Goal: Task Accomplishment & Management: Manage account settings

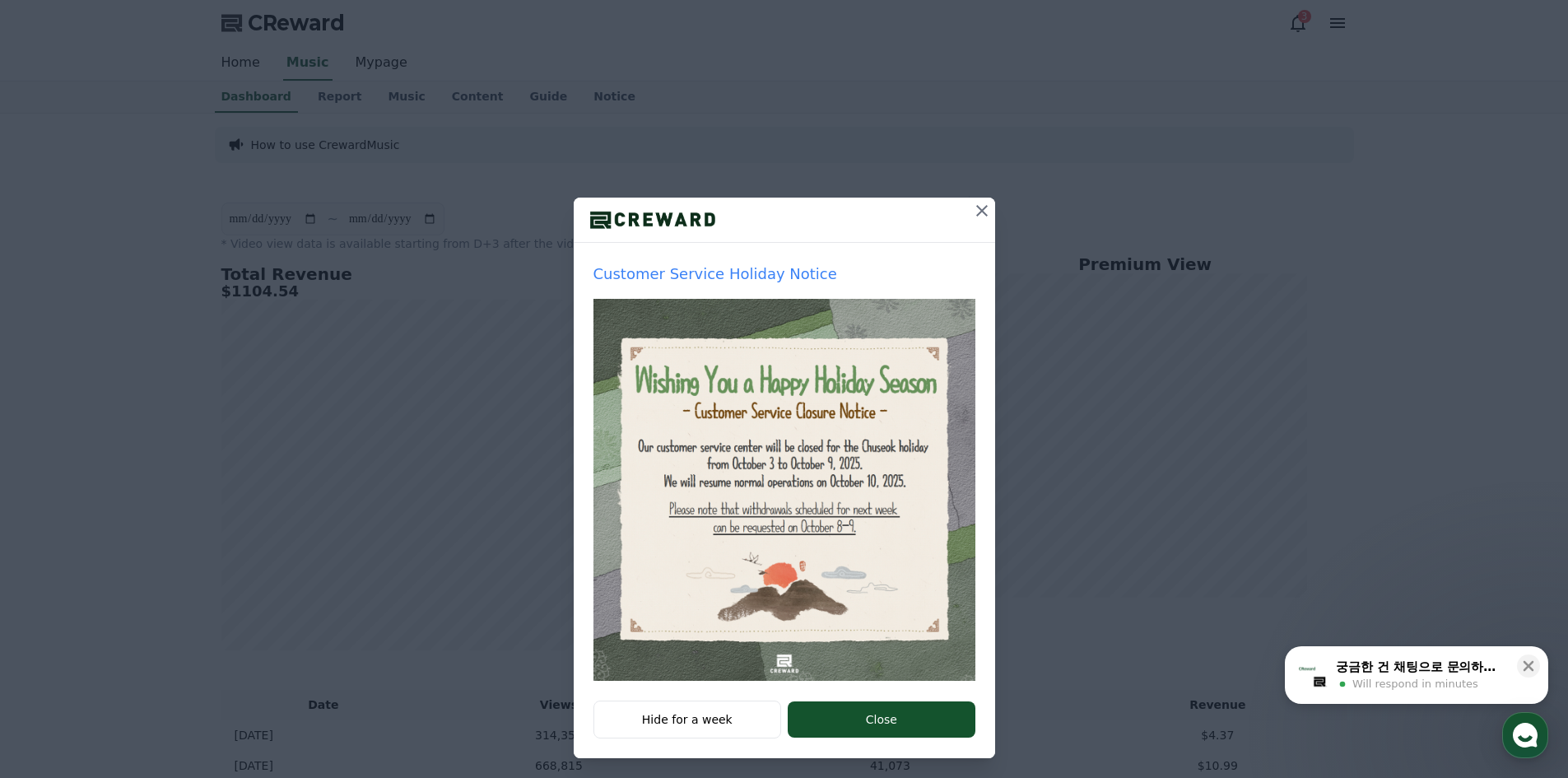
drag, startPoint x: 977, startPoint y: 208, endPoint x: 961, endPoint y: 206, distance: 16.1
click at [977, 208] on icon at bounding box center [981, 210] width 19 height 19
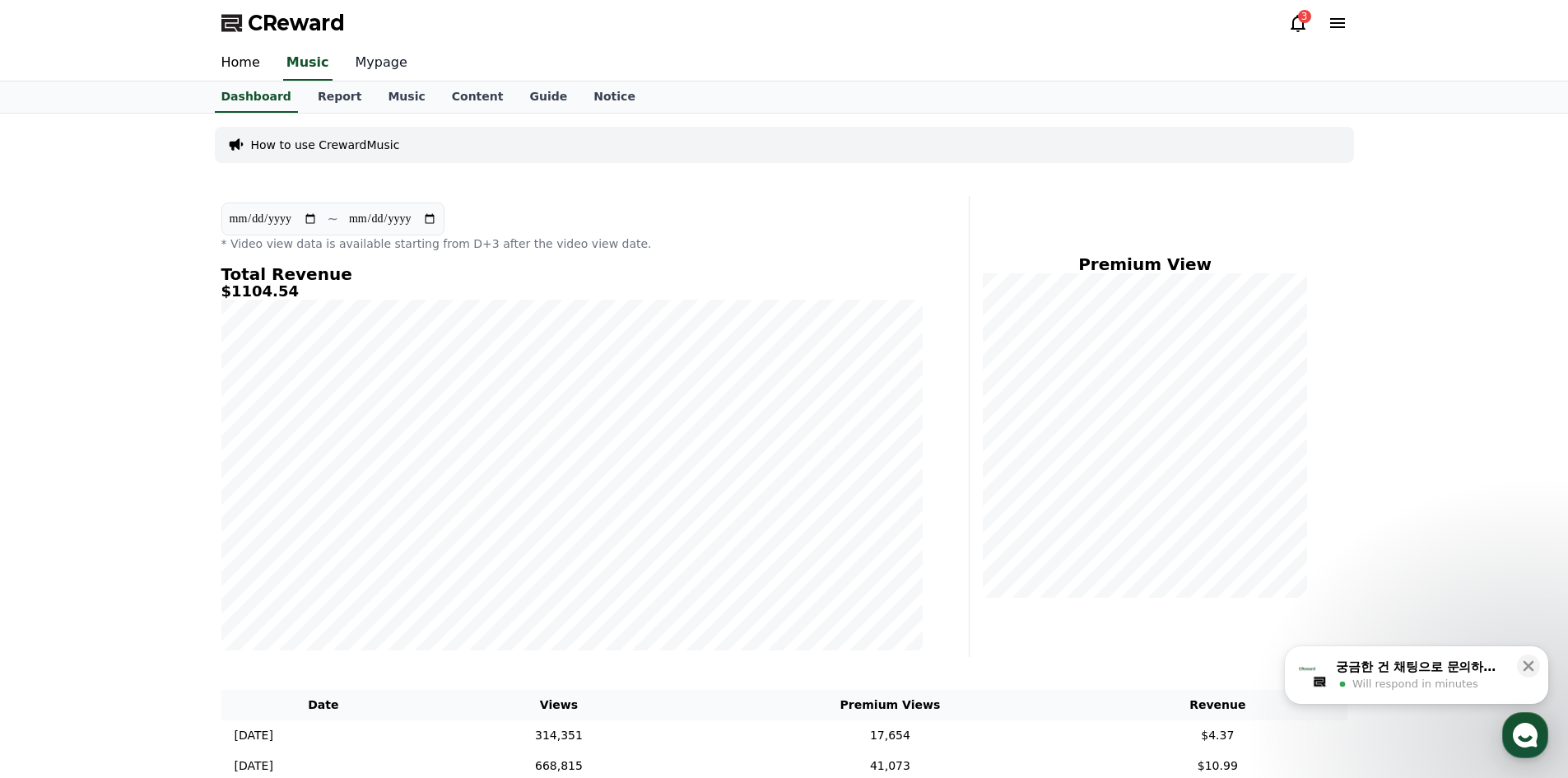
click at [356, 58] on link "Mypage" at bounding box center [381, 63] width 78 height 35
select select "**********"
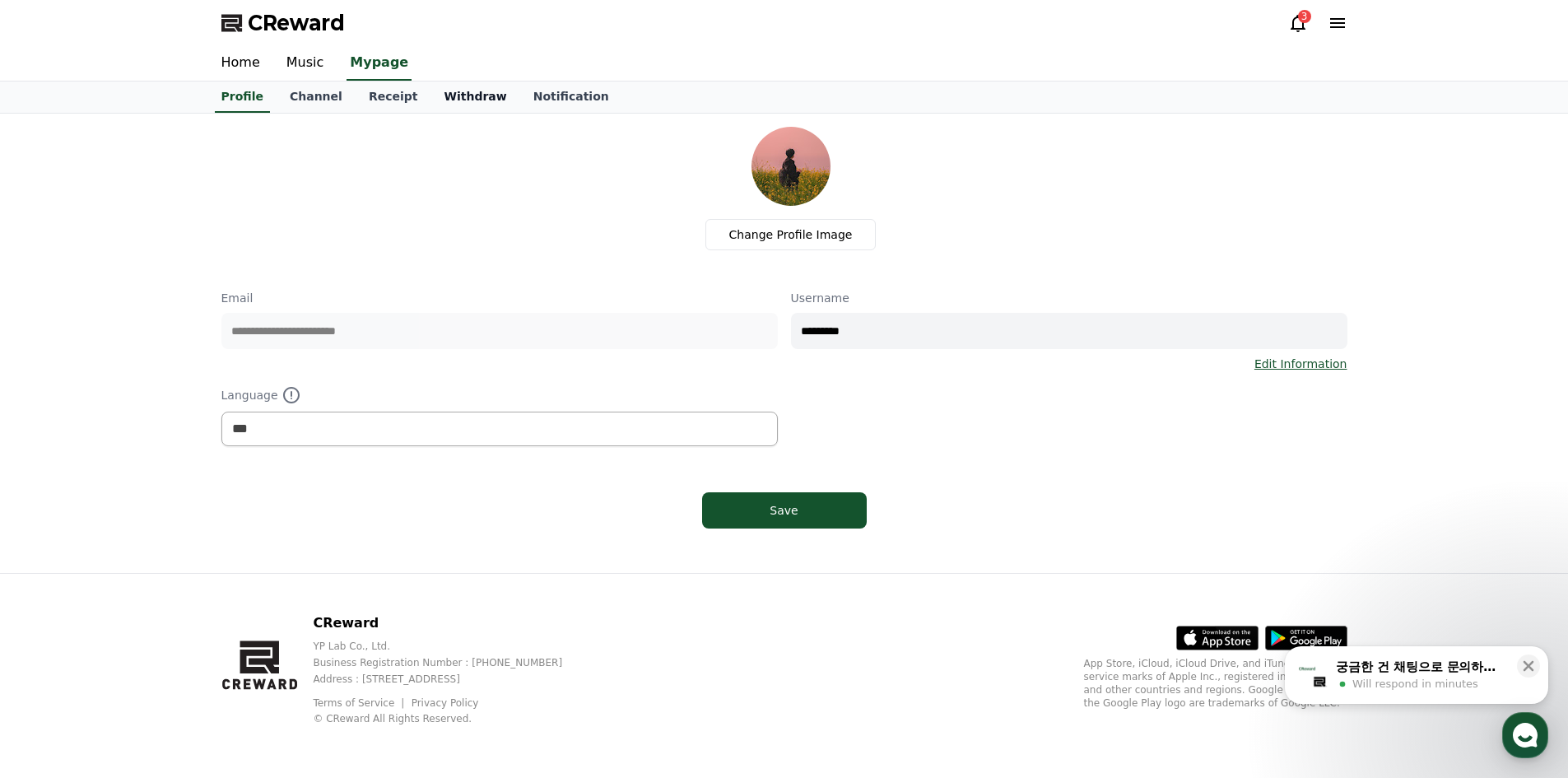
click at [446, 107] on link "Withdraw" at bounding box center [475, 97] width 89 height 31
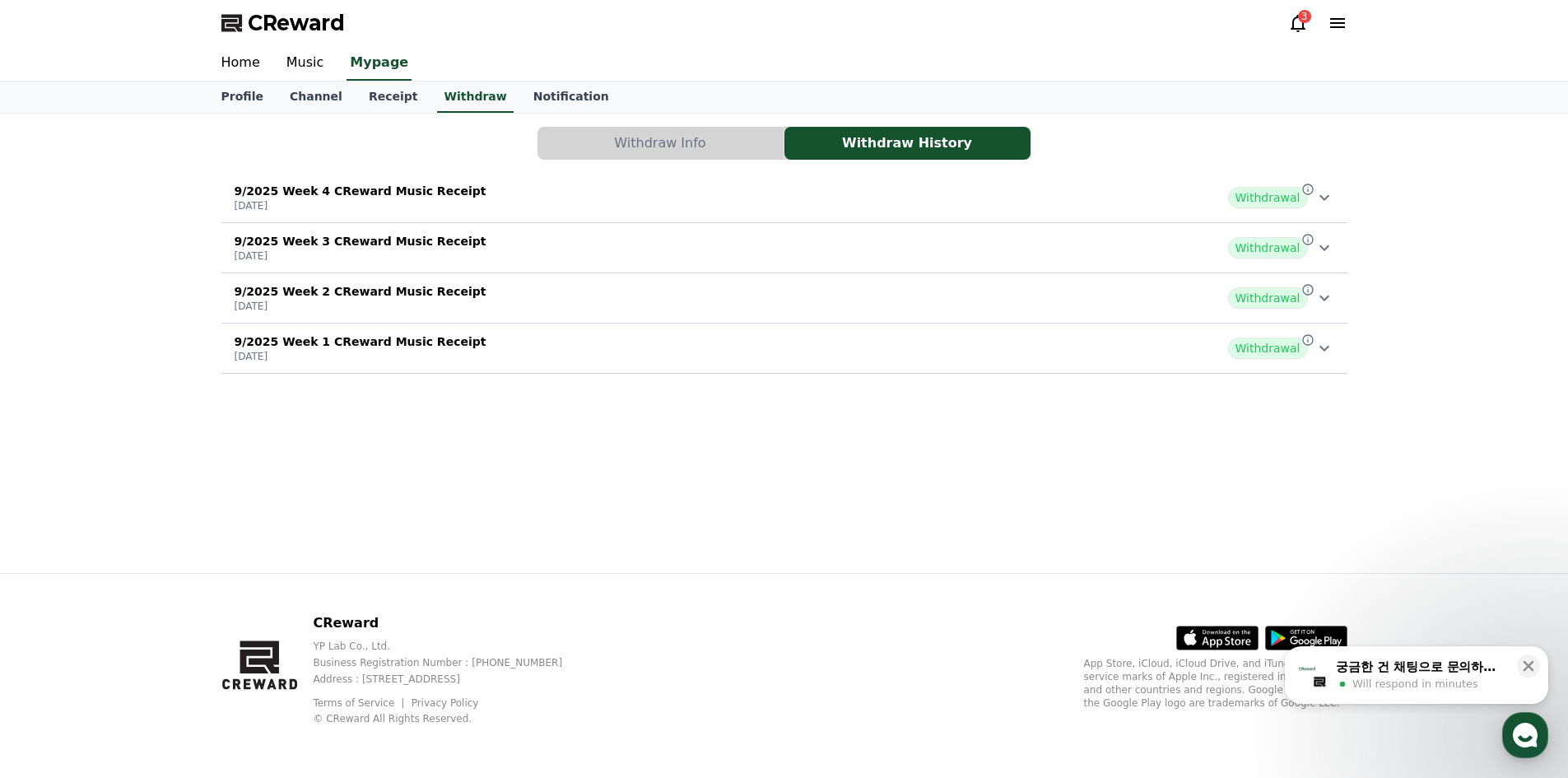
click at [618, 155] on button "Withdraw Info" at bounding box center [660, 143] width 246 height 33
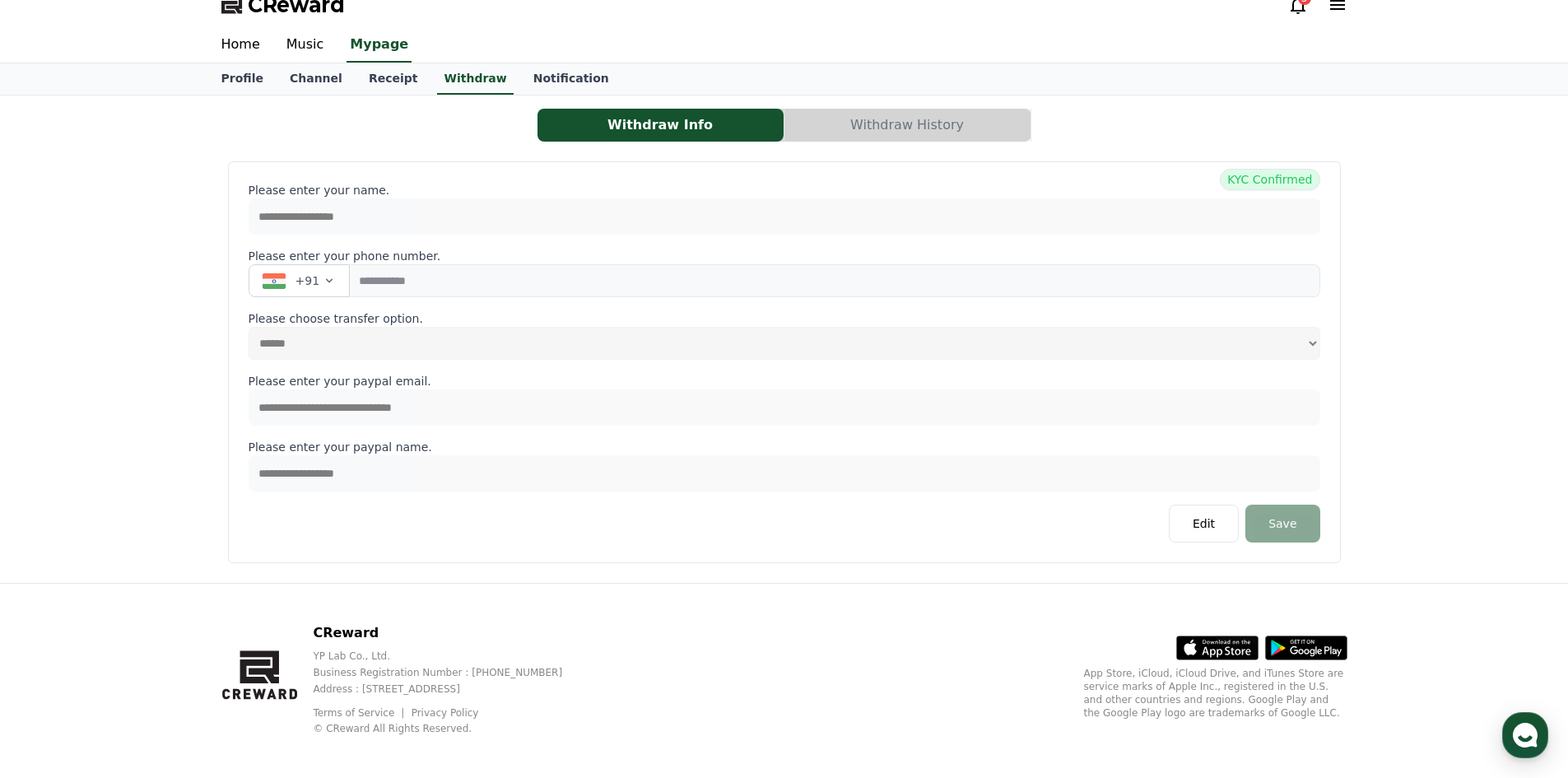
scroll to position [28, 0]
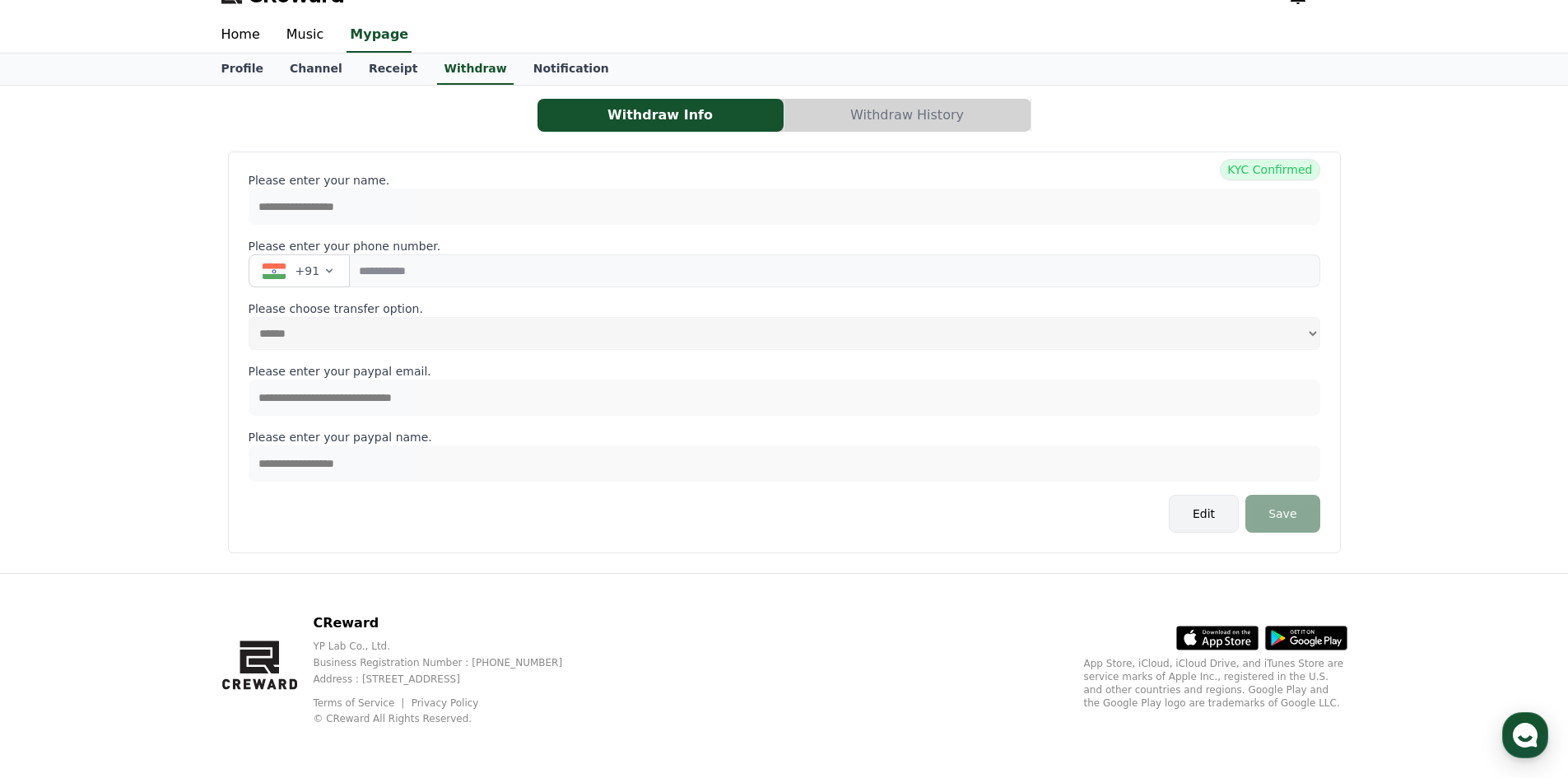
click at [1207, 512] on button "Edit" at bounding box center [1204, 513] width 70 height 38
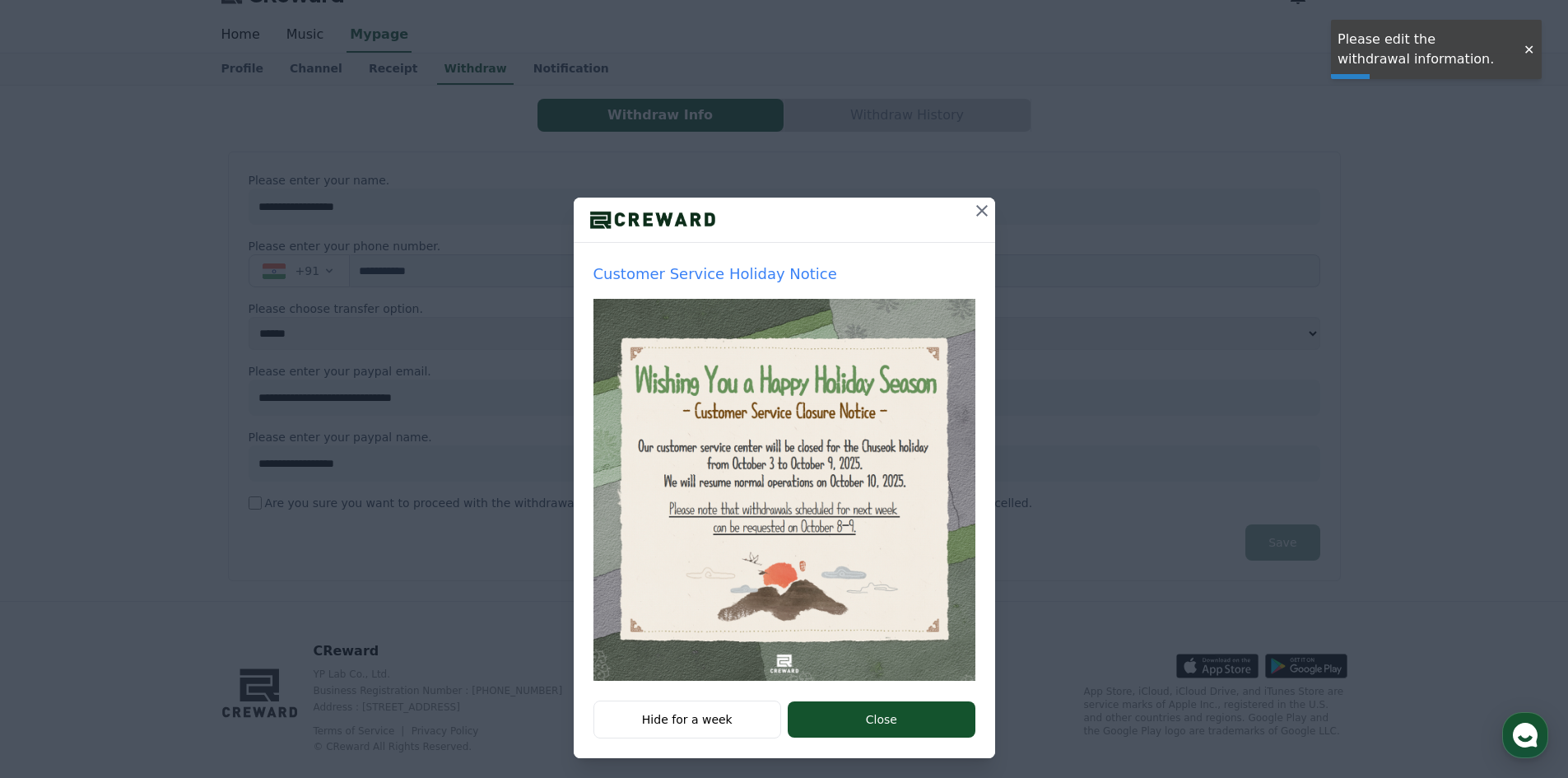
click at [975, 204] on icon at bounding box center [981, 210] width 19 height 19
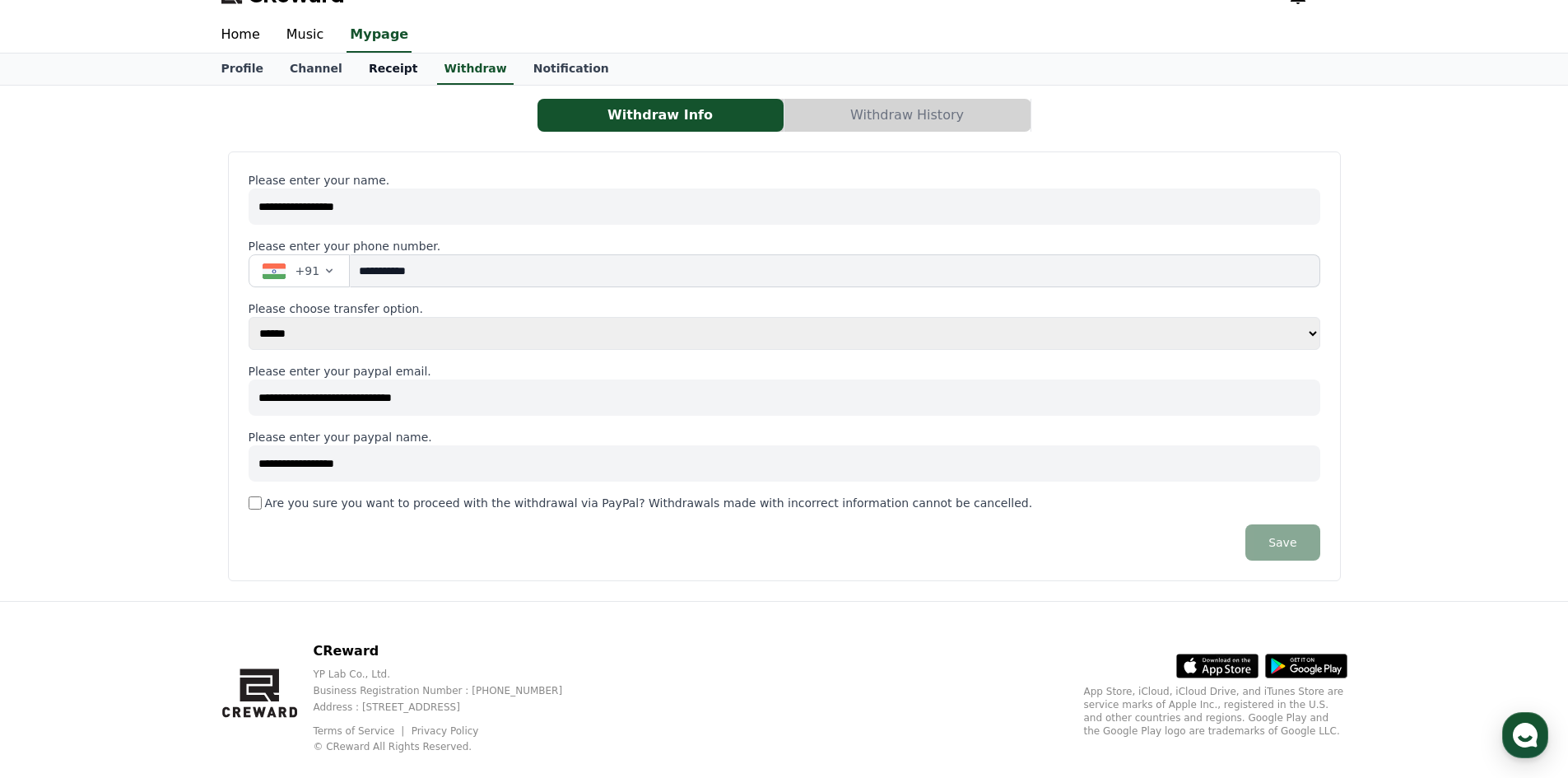
click at [378, 75] on link "Receipt" at bounding box center [394, 69] width 76 height 31
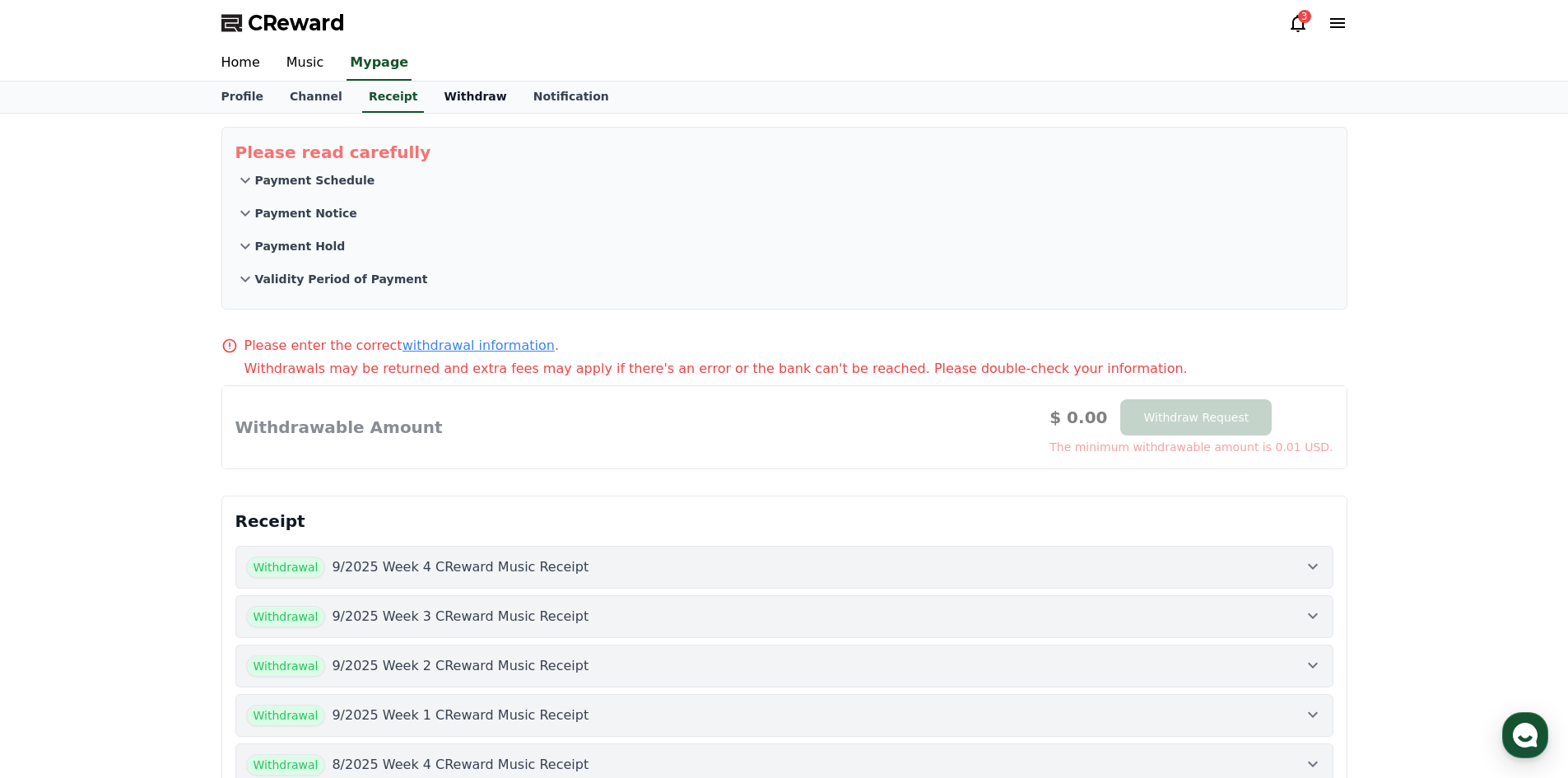
click at [431, 96] on link "Withdraw" at bounding box center [475, 97] width 89 height 31
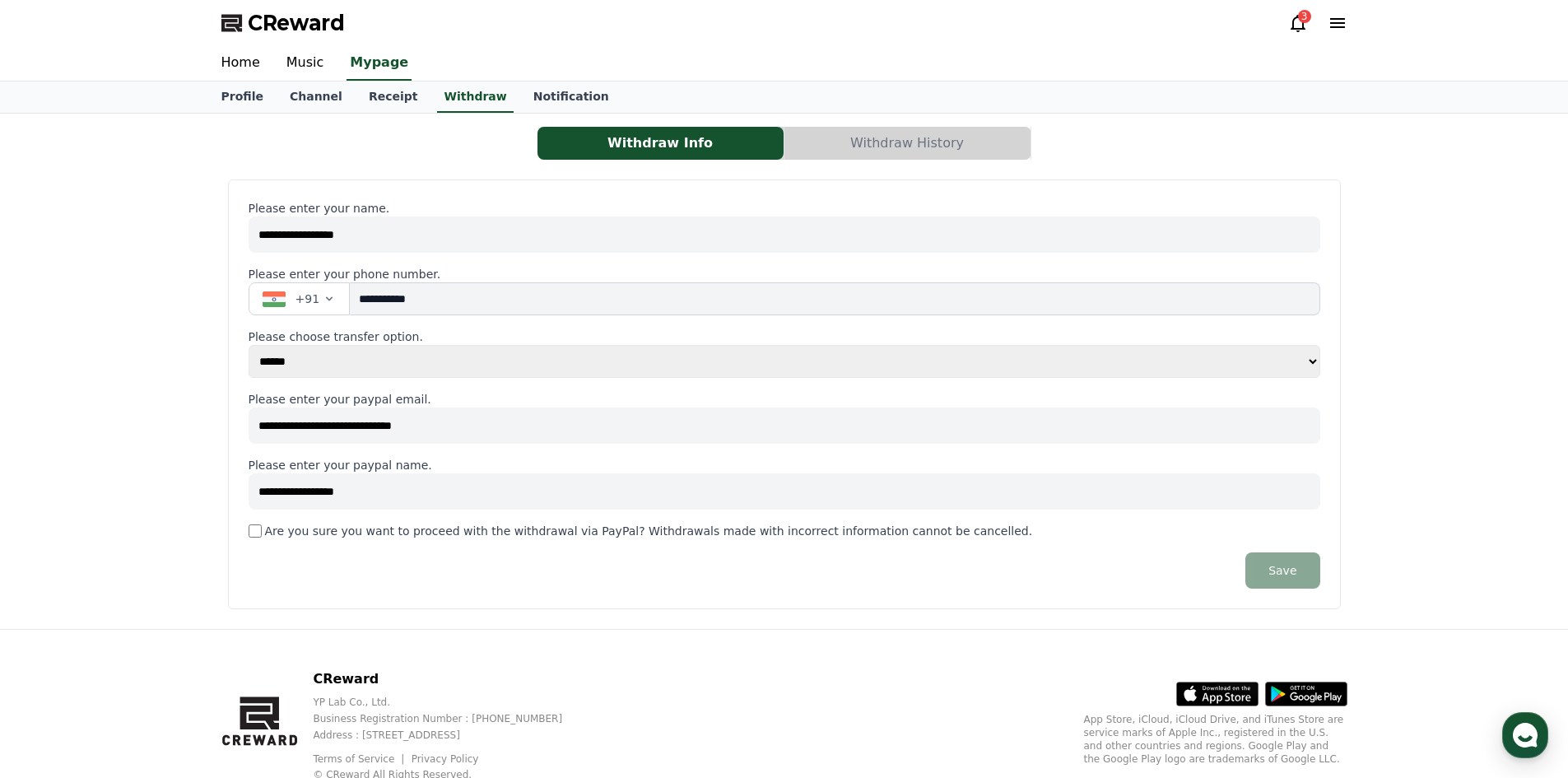
click at [899, 153] on button "Withdraw History" at bounding box center [908, 143] width 246 height 33
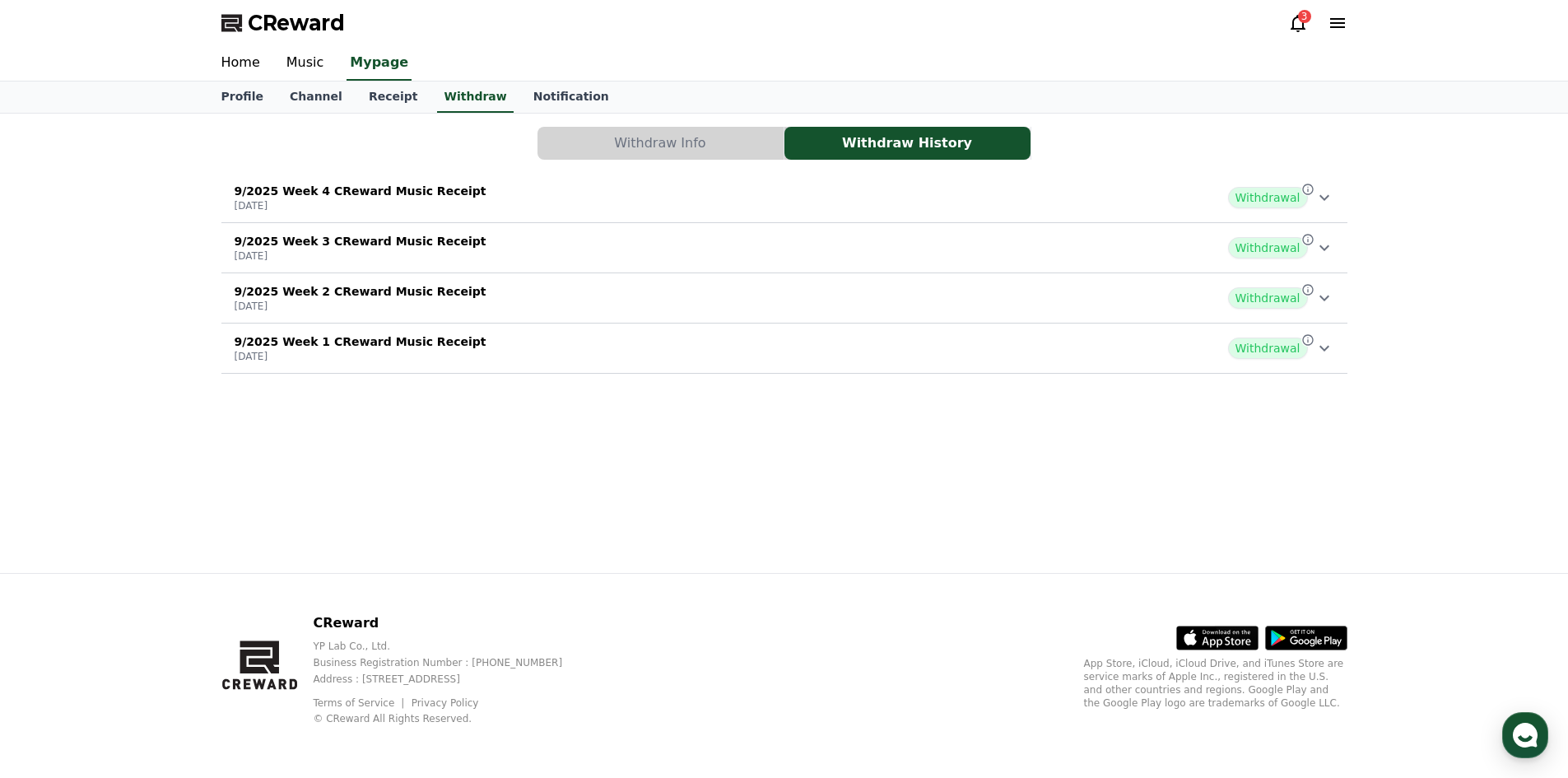
click at [762, 145] on button "Withdraw Info" at bounding box center [660, 143] width 246 height 33
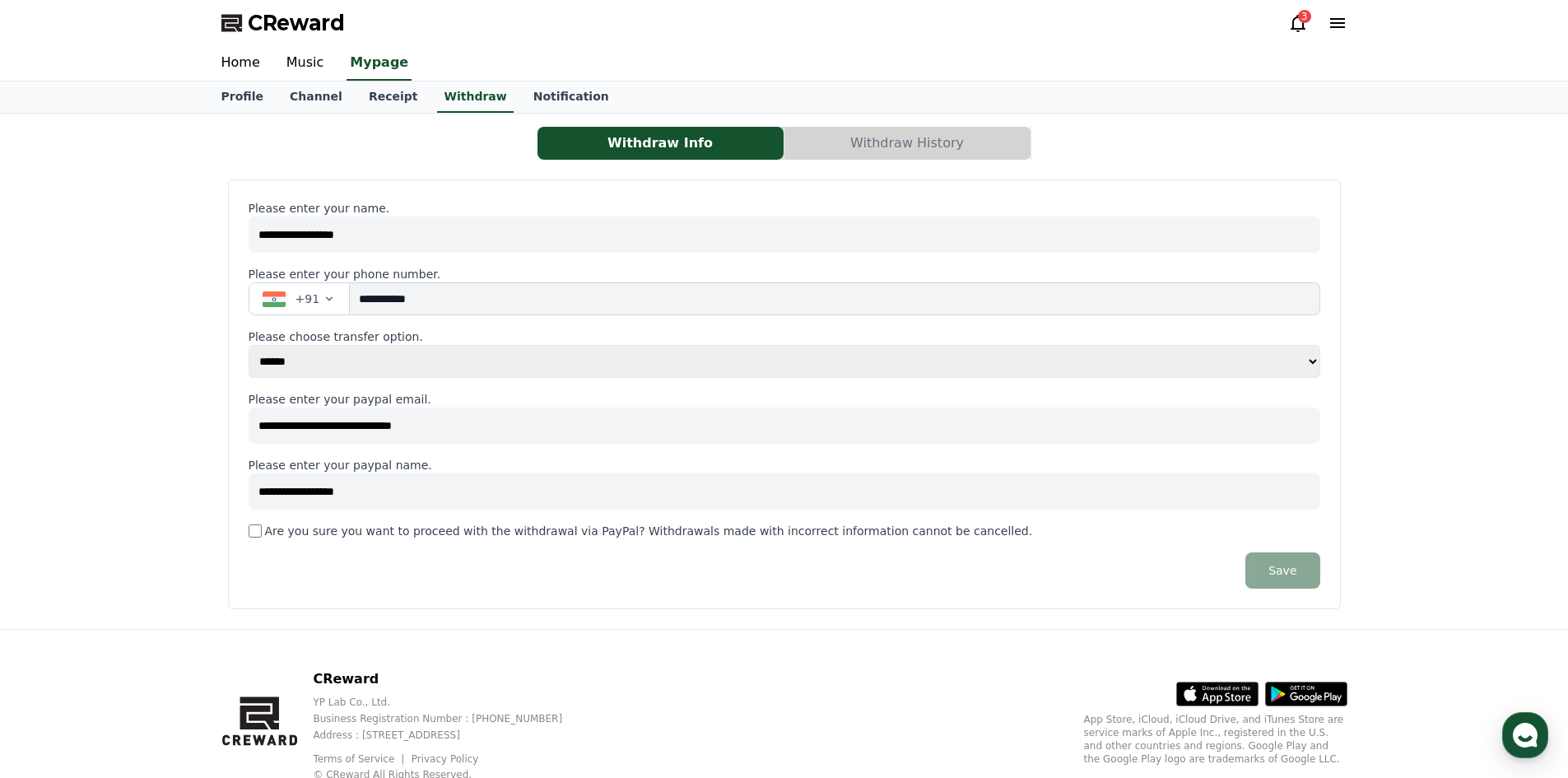
click at [357, 362] on select "**********" at bounding box center [785, 362] width 1072 height 33
click at [407, 421] on input "**********" at bounding box center [785, 425] width 1072 height 36
click at [324, 536] on label "Are you sure you want to proceed with the withdrawal via PayPal? Withdrawals ma…" at bounding box center [650, 530] width 768 height 17
click at [1292, 580] on button "Save" at bounding box center [1282, 570] width 74 height 36
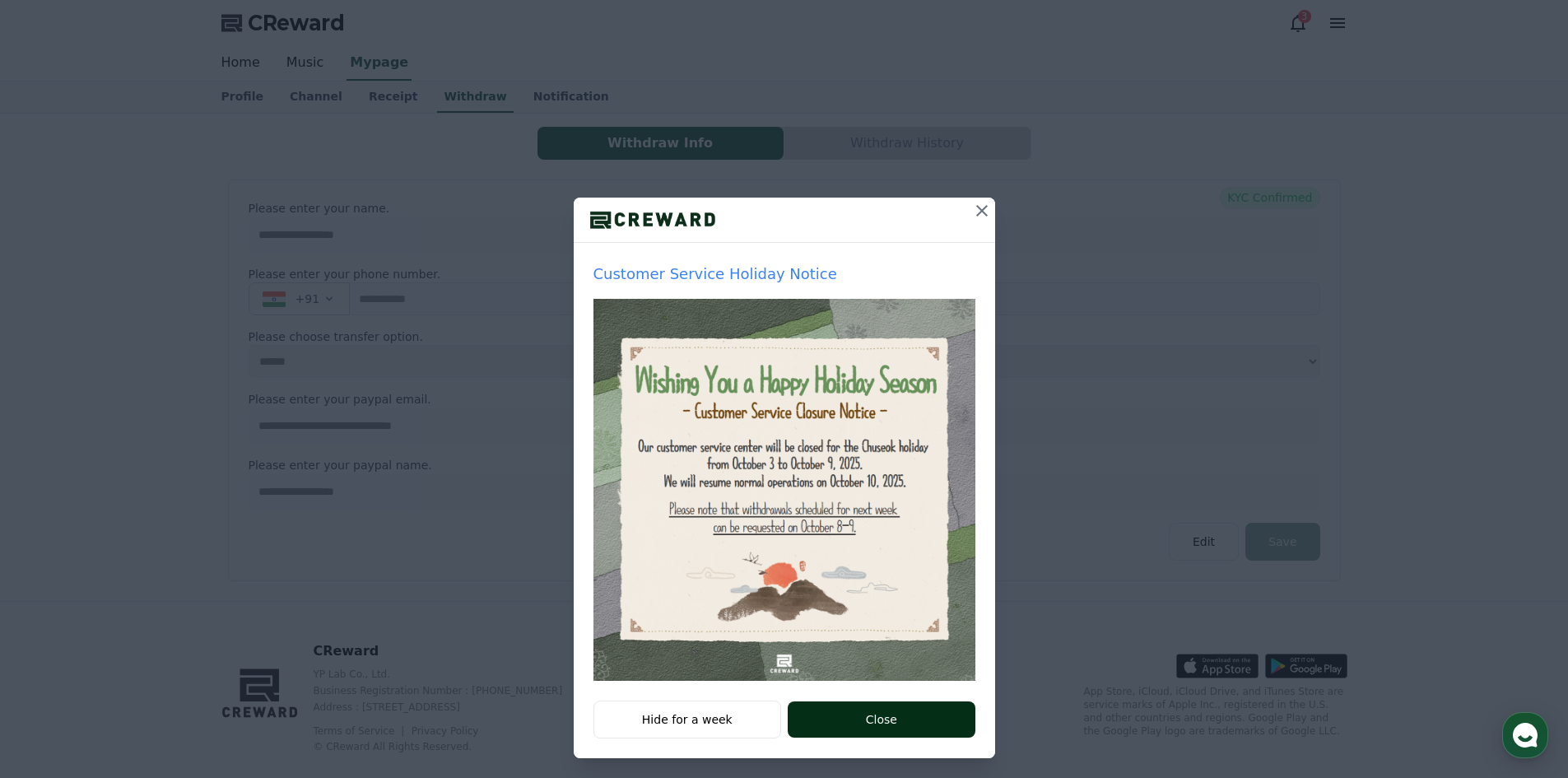
click at [865, 736] on button "Close" at bounding box center [881, 719] width 187 height 36
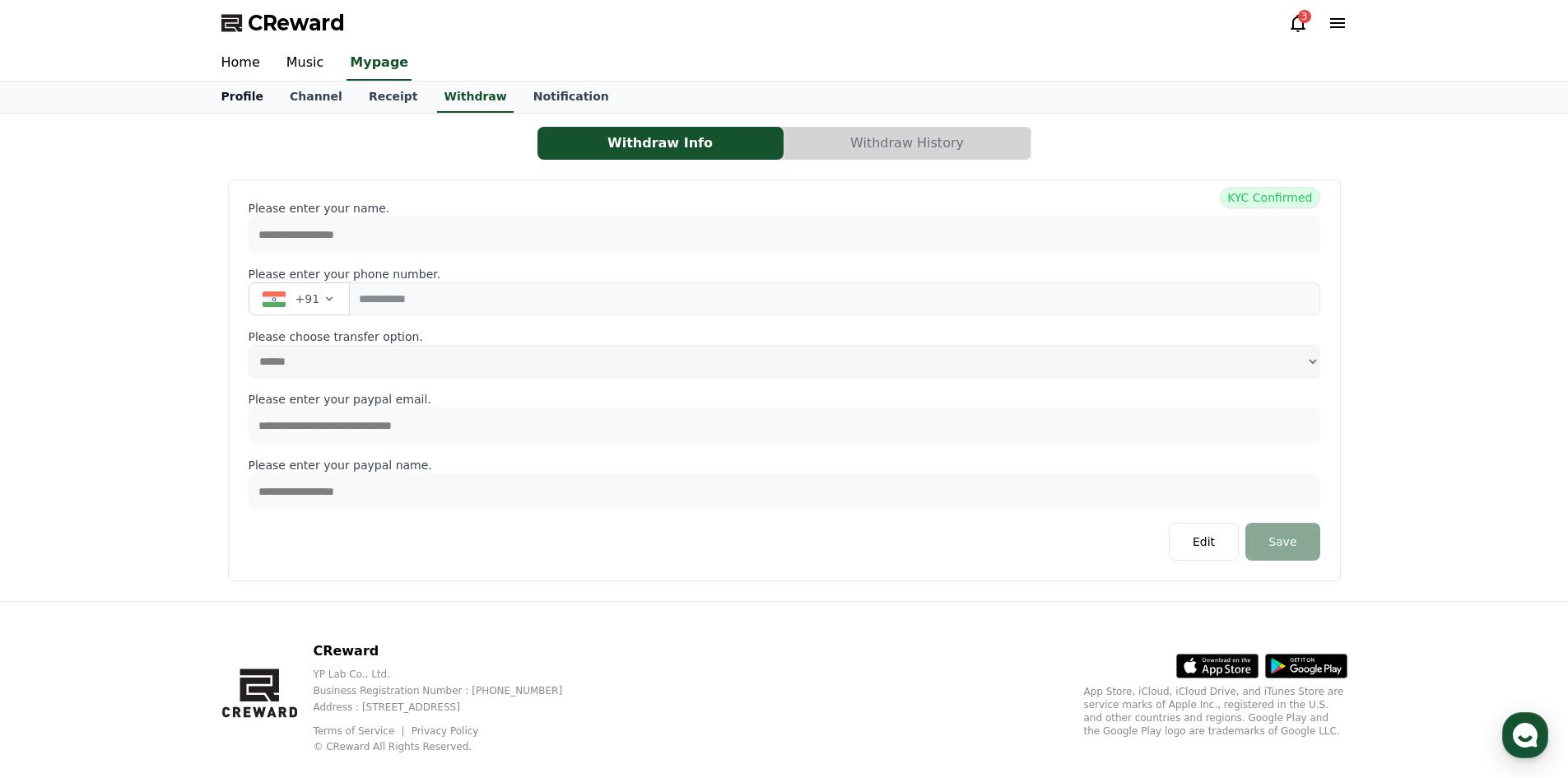
click at [235, 105] on link "Profile" at bounding box center [242, 97] width 68 height 31
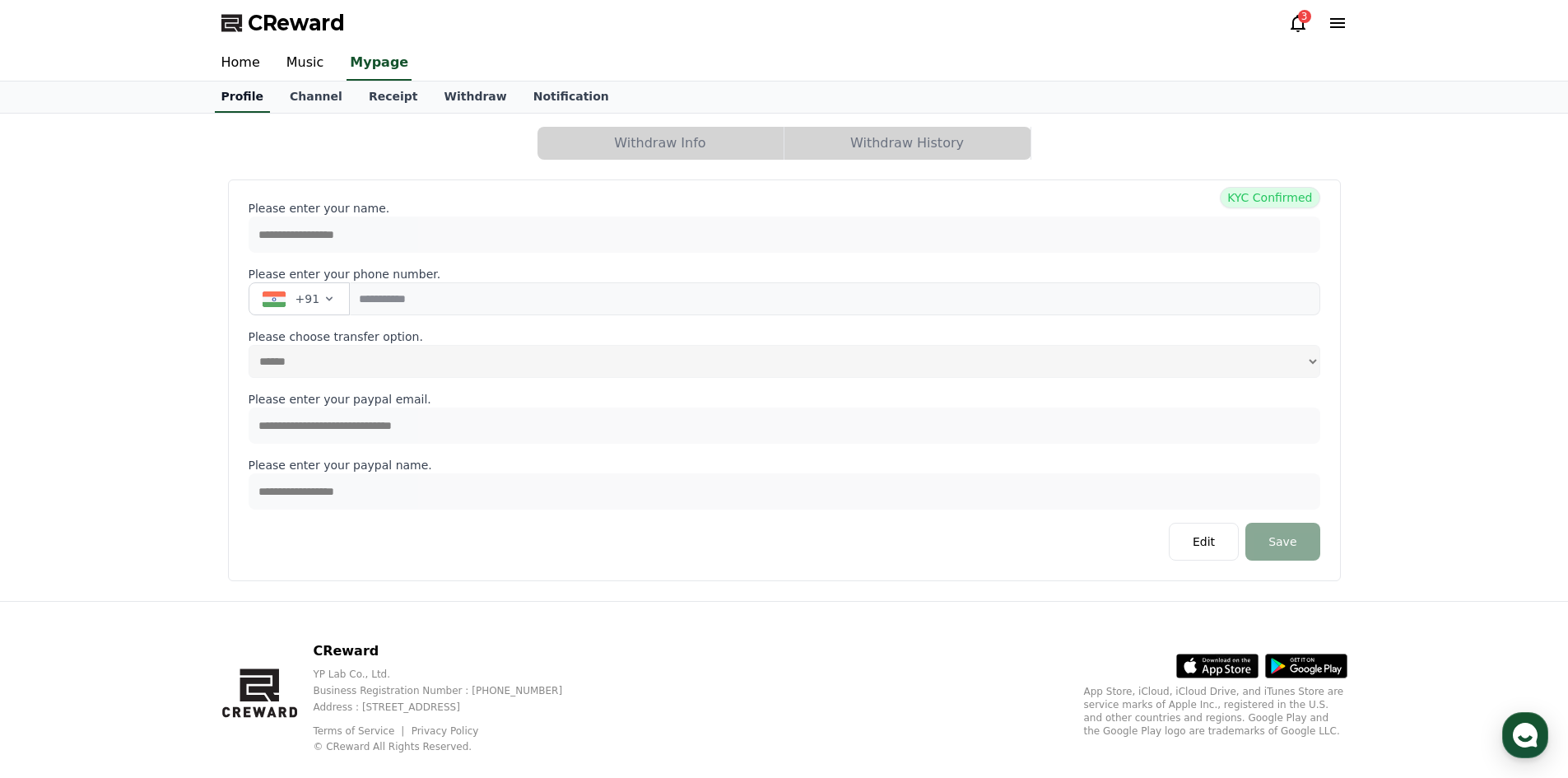
select select "**********"
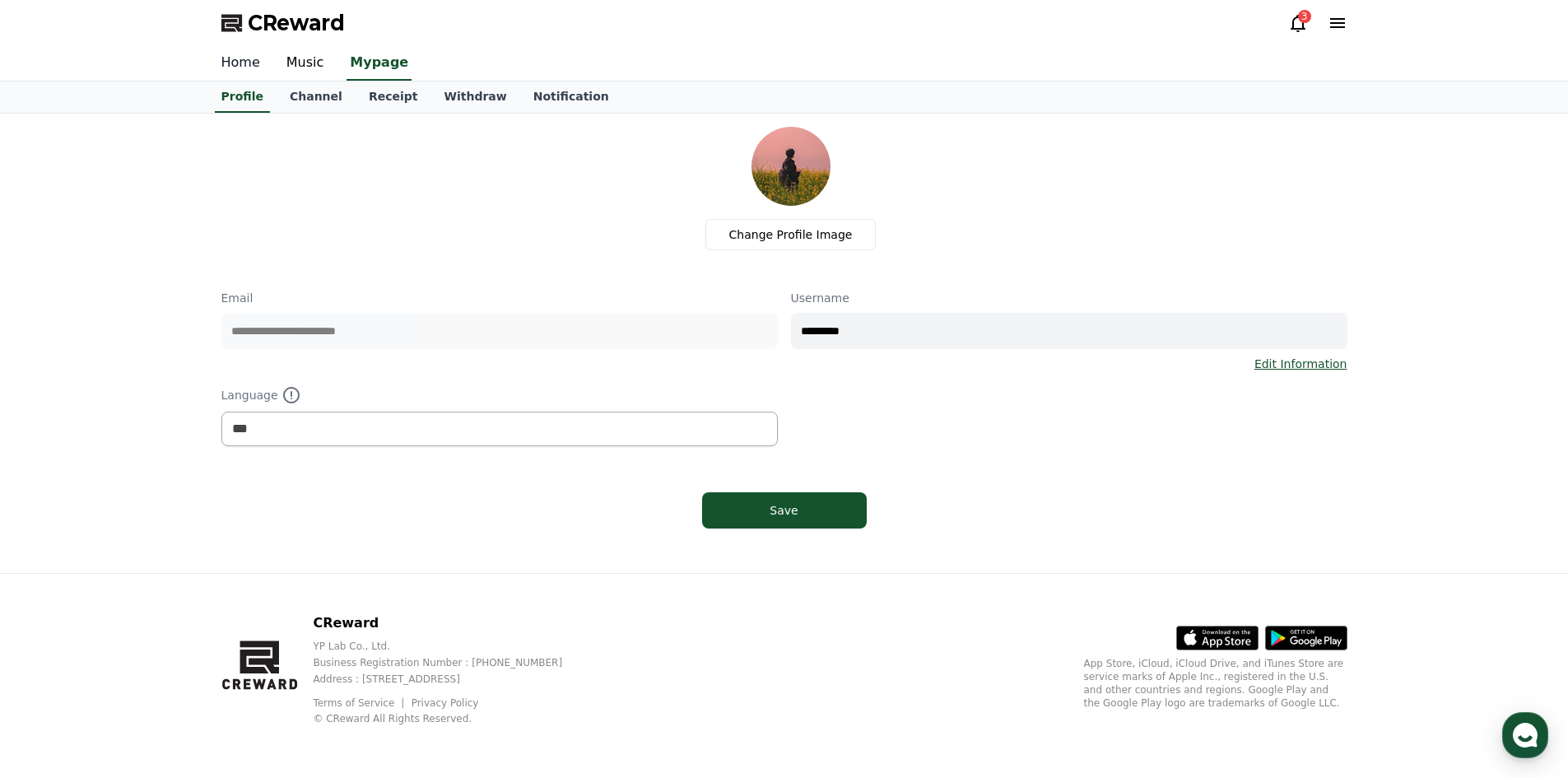
click at [238, 66] on link "Home" at bounding box center [240, 63] width 65 height 35
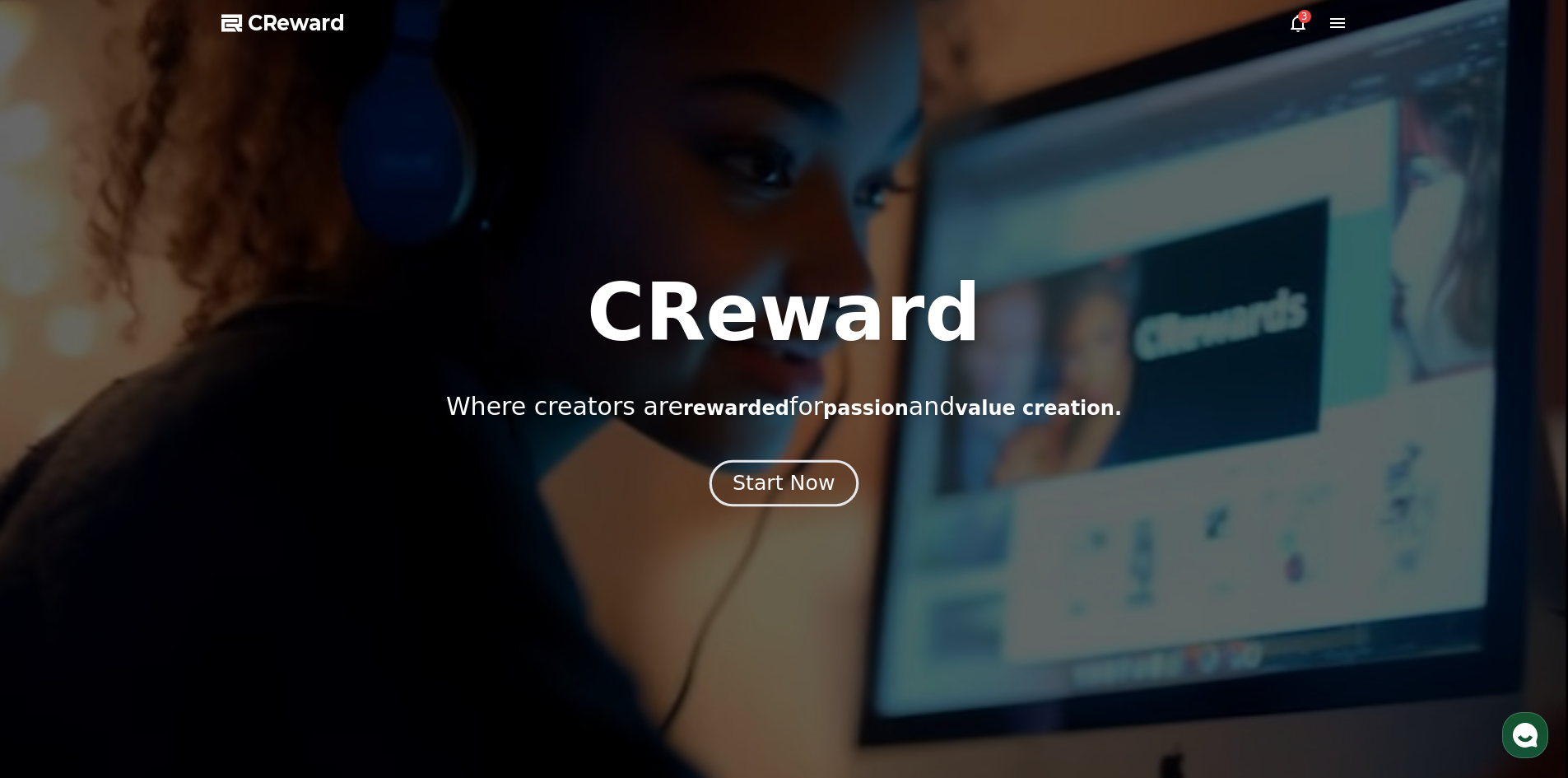
click at [767, 494] on div "Start Now" at bounding box center [783, 482] width 102 height 28
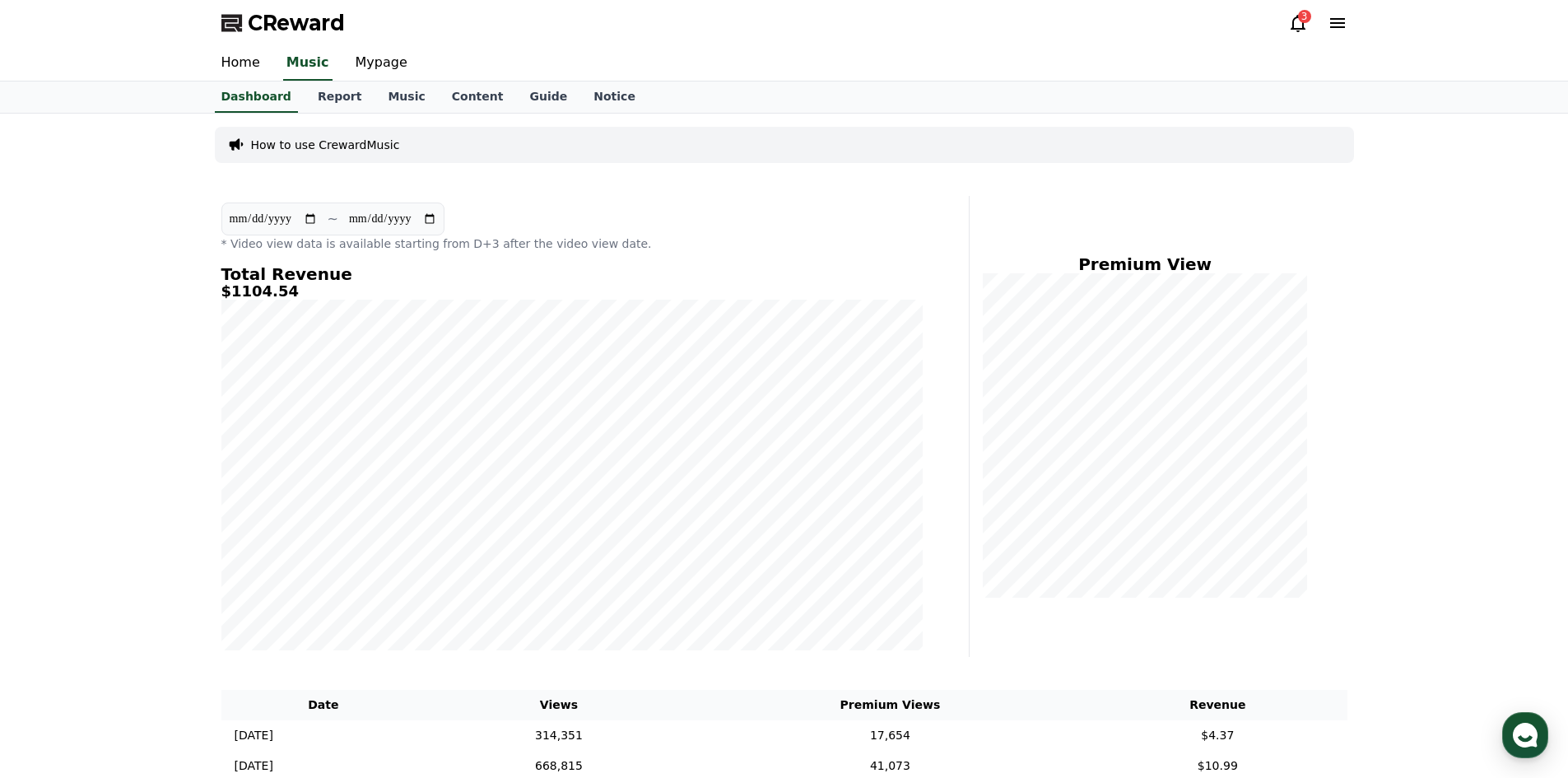
click at [1301, 7] on div "CReward 3" at bounding box center [784, 22] width 1153 height 46
click at [1304, 18] on div "3" at bounding box center [1305, 17] width 14 height 14
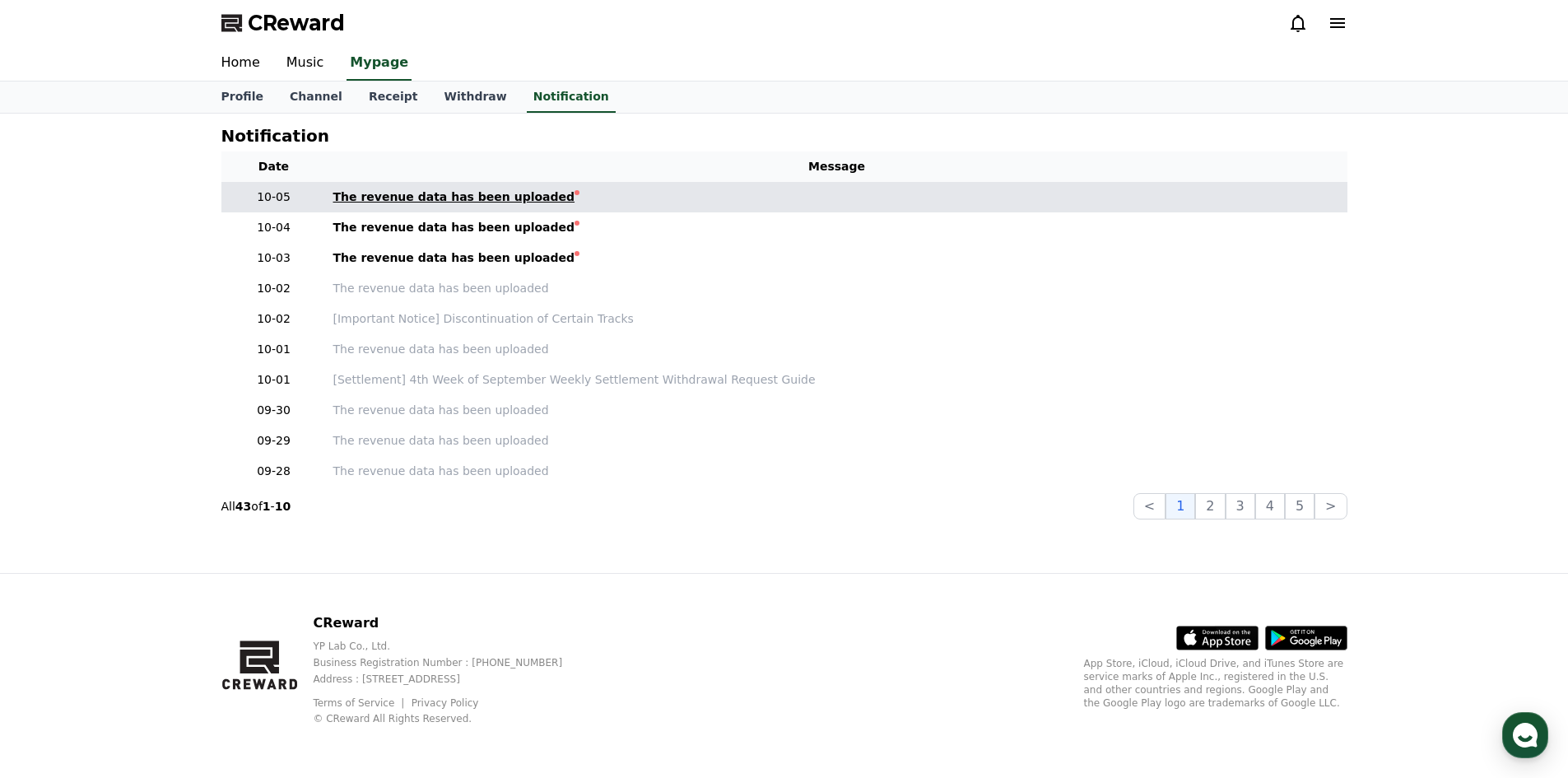
click at [469, 205] on div "The revenue data has been uploaded" at bounding box center [454, 197] width 242 height 18
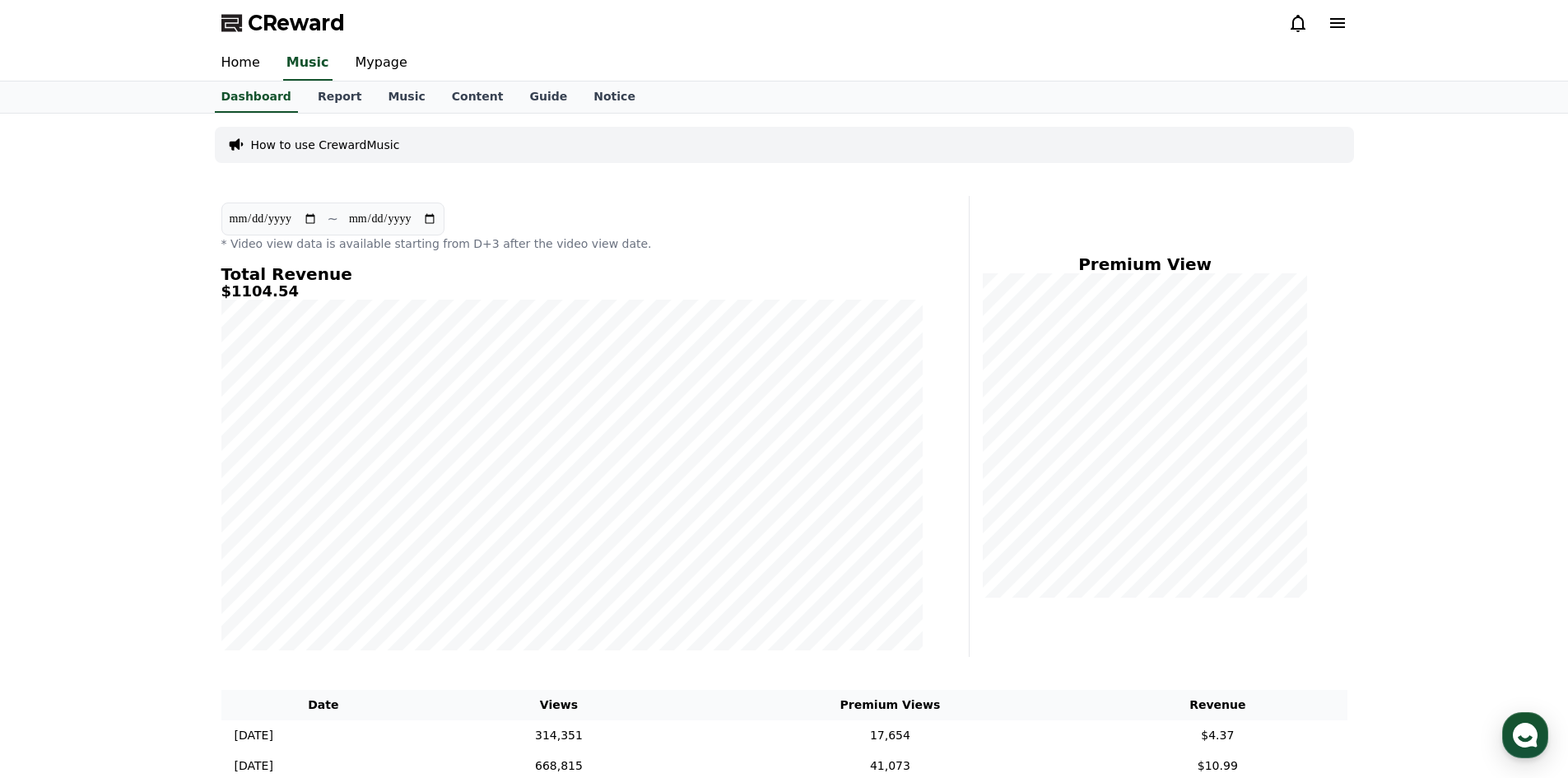
click at [1297, 23] on icon at bounding box center [1298, 23] width 19 height 19
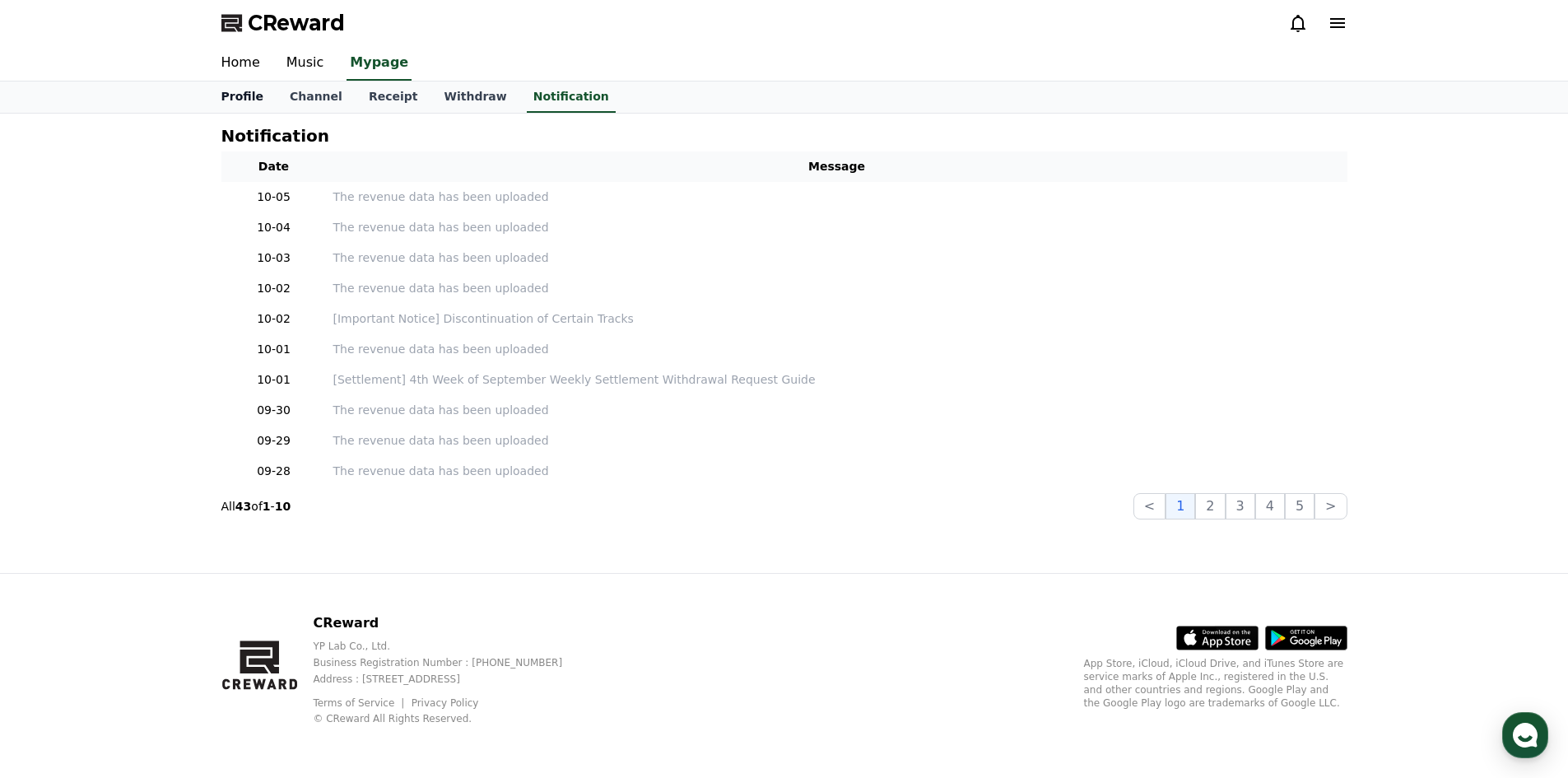
click at [249, 89] on link "Profile" at bounding box center [242, 97] width 68 height 31
select select "**********"
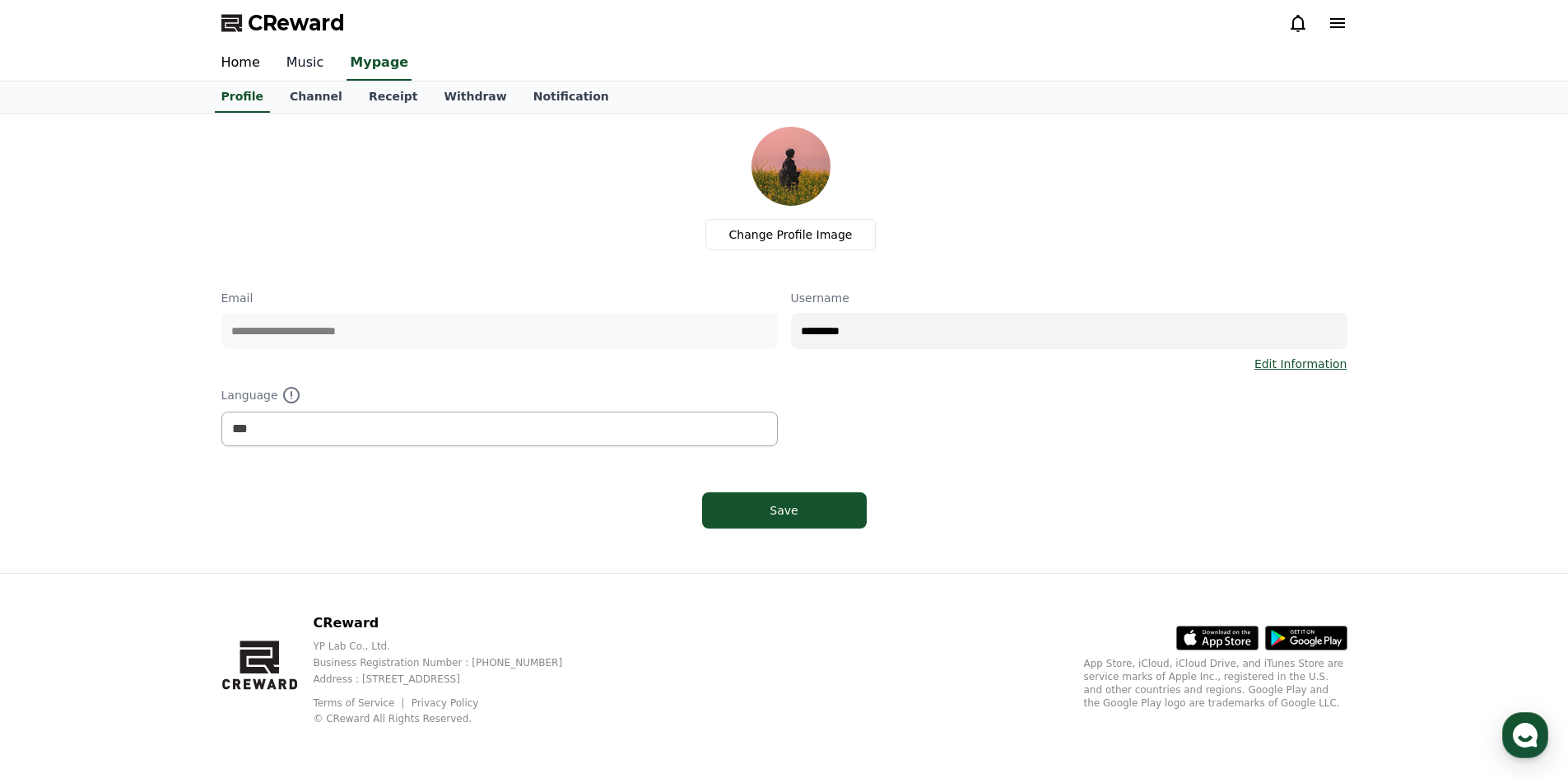
click at [295, 67] on link "Music" at bounding box center [305, 63] width 64 height 35
